Goal: Find specific page/section: Find specific page/section

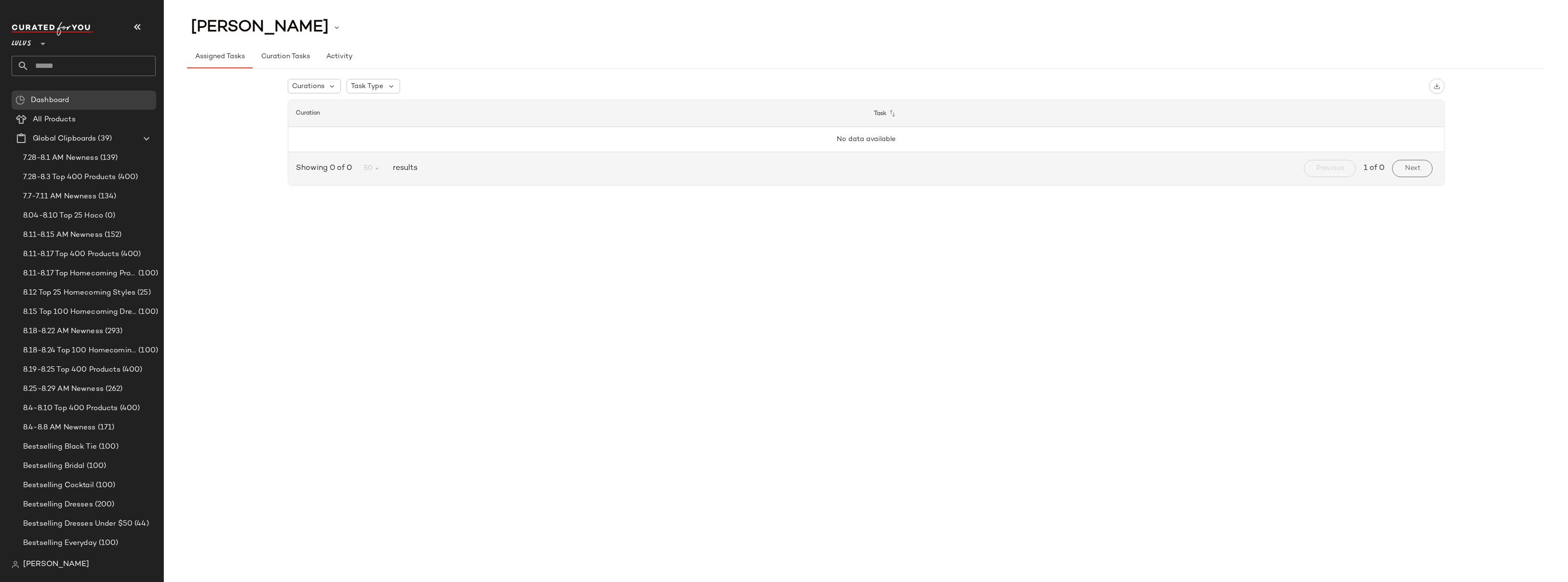
click at [55, 61] on input "text" at bounding box center [92, 66] width 127 height 20
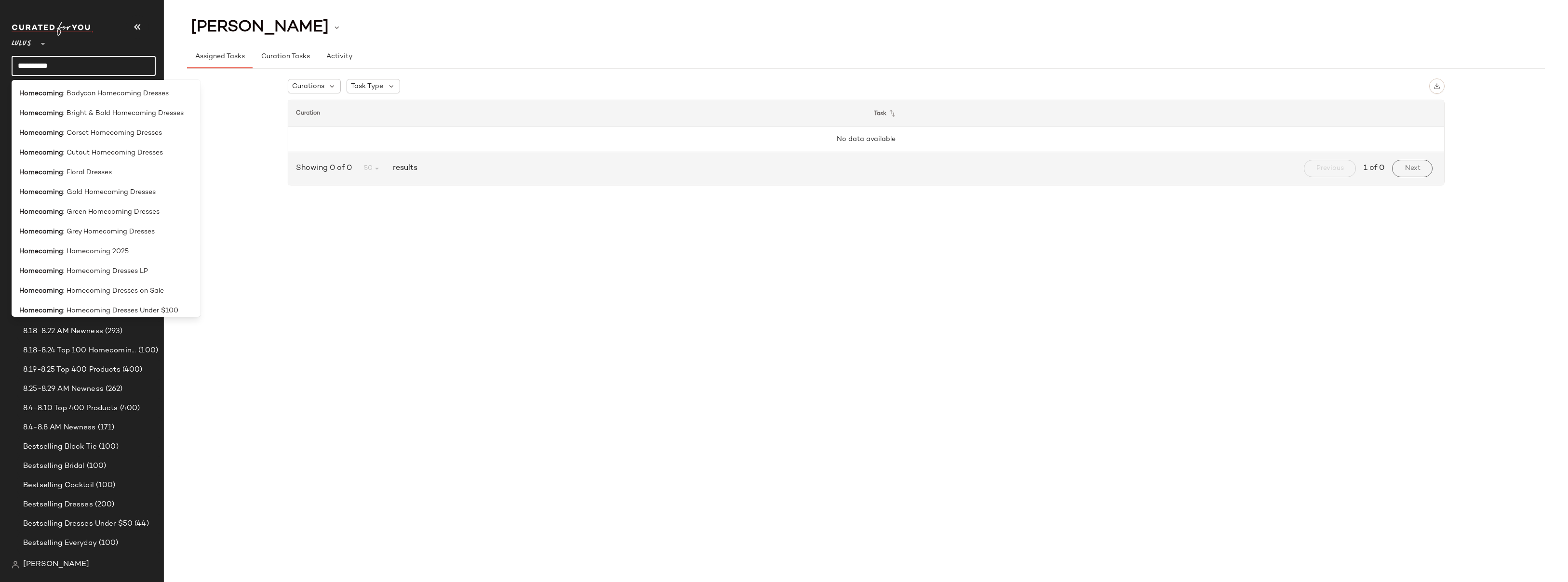
scroll to position [199, 0]
type input "**********"
click at [100, 271] on span ": Homecoming Dresses LP" at bounding box center [106, 270] width 85 height 10
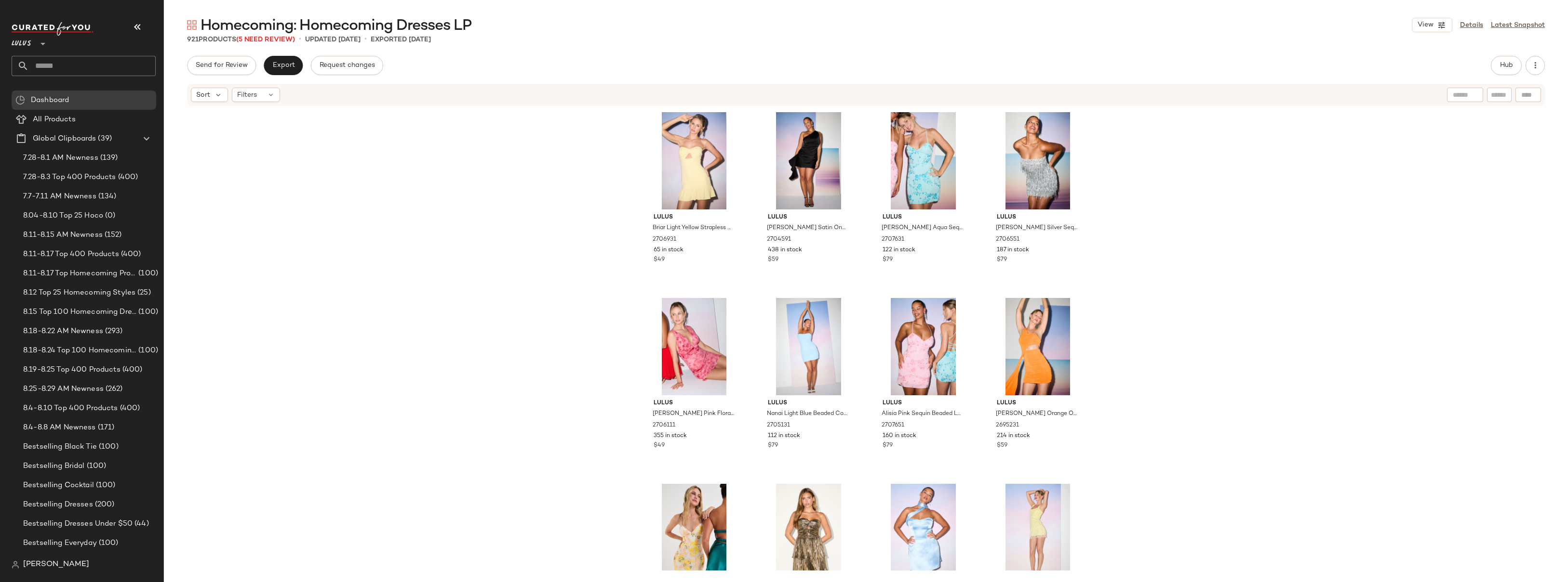
click at [448, 203] on div "Lulus Briar Light Yellow Strapless Cutout Mini Dress 2706931 65 in stock $49 Lu…" at bounding box center [866, 339] width 1404 height 464
click at [1155, 160] on div "Lulus Briar Light Yellow Strapless Cutout Mini Dress 2706931 65 in stock $49 Lu…" at bounding box center [866, 339] width 1404 height 464
click at [1256, 201] on div "Lulus Briar Light Yellow Strapless Cutout Mini Dress 2706931 65 in stock $49 Lu…" at bounding box center [866, 339] width 1404 height 464
click at [530, 241] on div "Lulus Briar Light Yellow Strapless Cutout Mini Dress 2706931 65 in stock $49 Lu…" at bounding box center [866, 339] width 1404 height 464
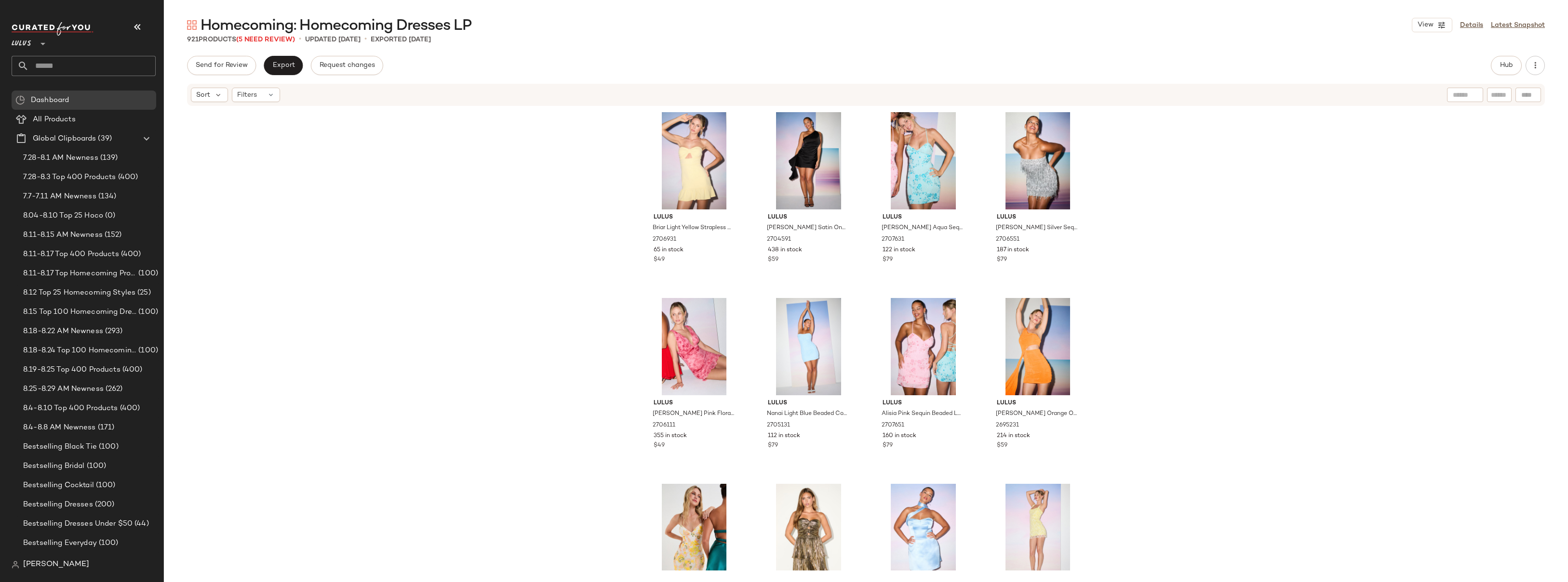
click at [1139, 200] on div "Lulus Briar Light Yellow Strapless Cutout Mini Dress 2706931 65 in stock $49 Lu…" at bounding box center [866, 339] width 1404 height 464
